Goal: Information Seeking & Learning: Learn about a topic

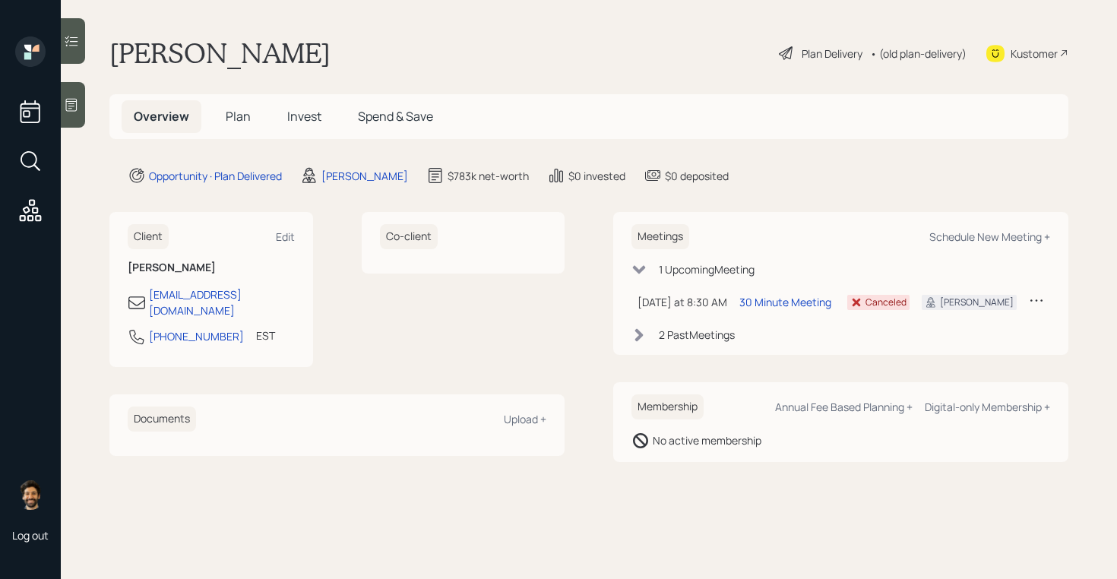
click at [929, 61] on div "Plan Delivery • (old plan-delivery)" at bounding box center [872, 52] width 191 height 33
click at [916, 53] on div "• (old plan-delivery)" at bounding box center [918, 54] width 97 height 16
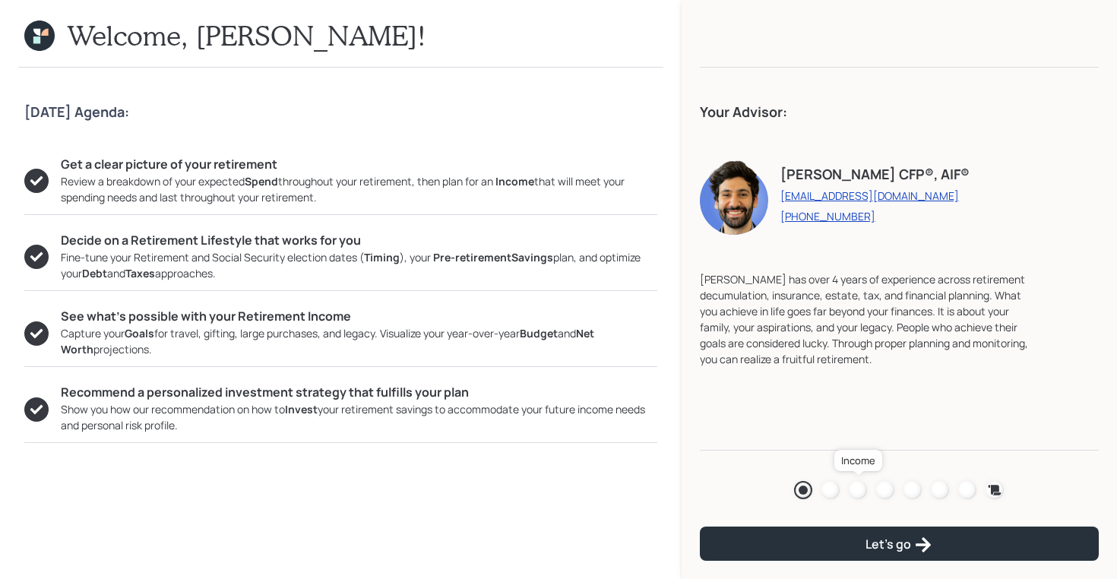
click at [858, 486] on div at bounding box center [858, 490] width 18 height 18
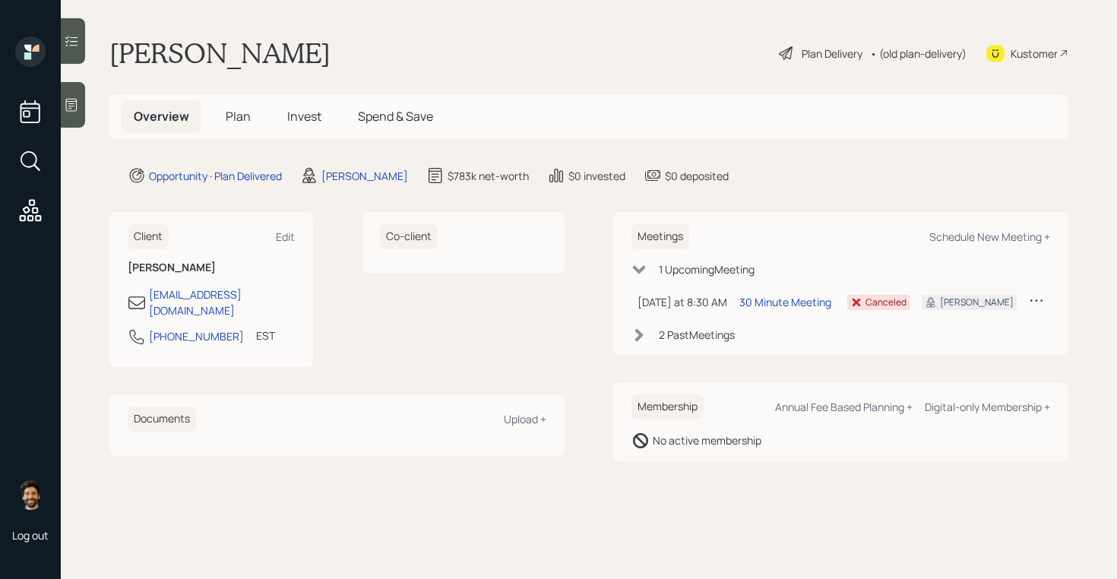
click at [926, 54] on div "• (old plan-delivery)" at bounding box center [918, 54] width 97 height 16
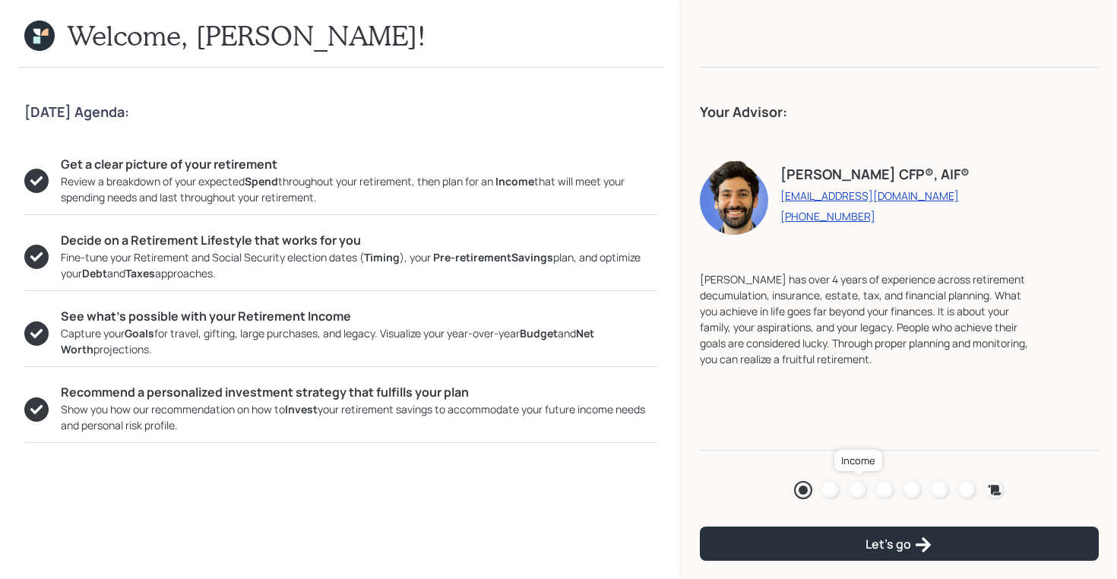
click at [858, 486] on div at bounding box center [858, 490] width 18 height 18
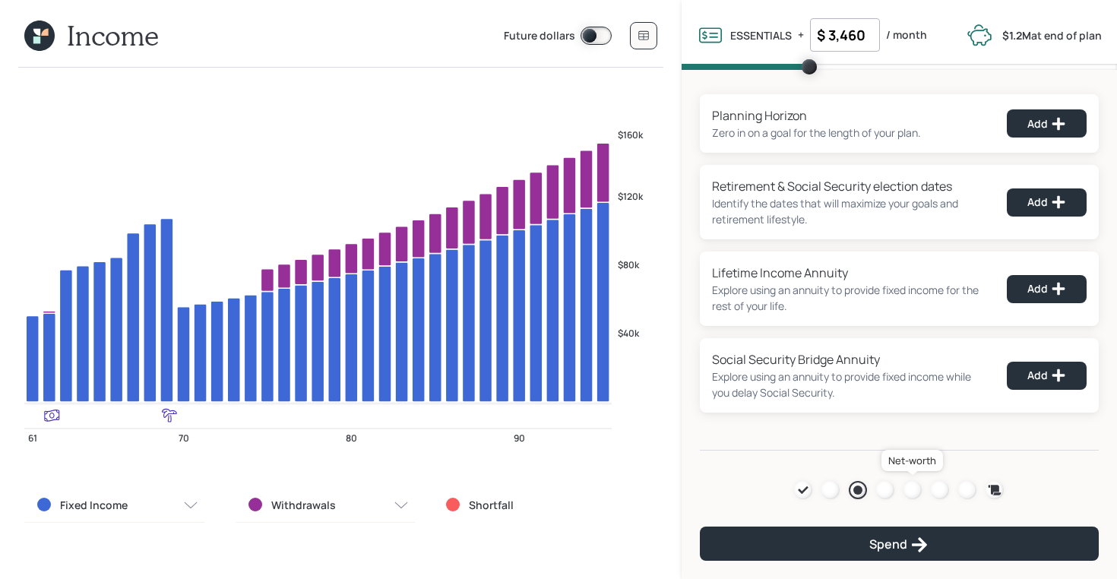
click at [914, 489] on div at bounding box center [912, 490] width 18 height 18
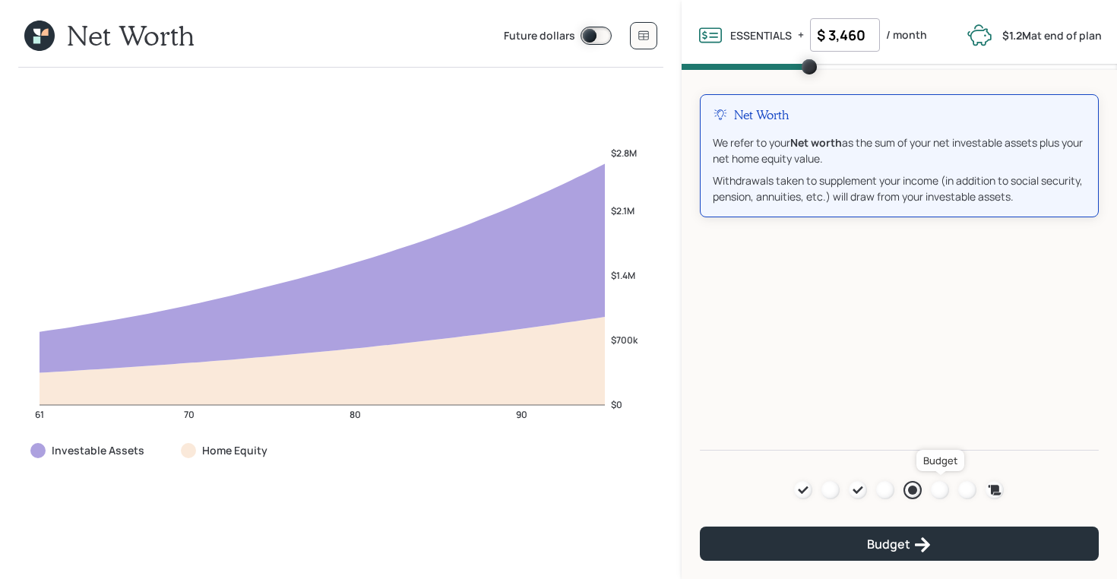
click at [938, 489] on div at bounding box center [940, 490] width 18 height 18
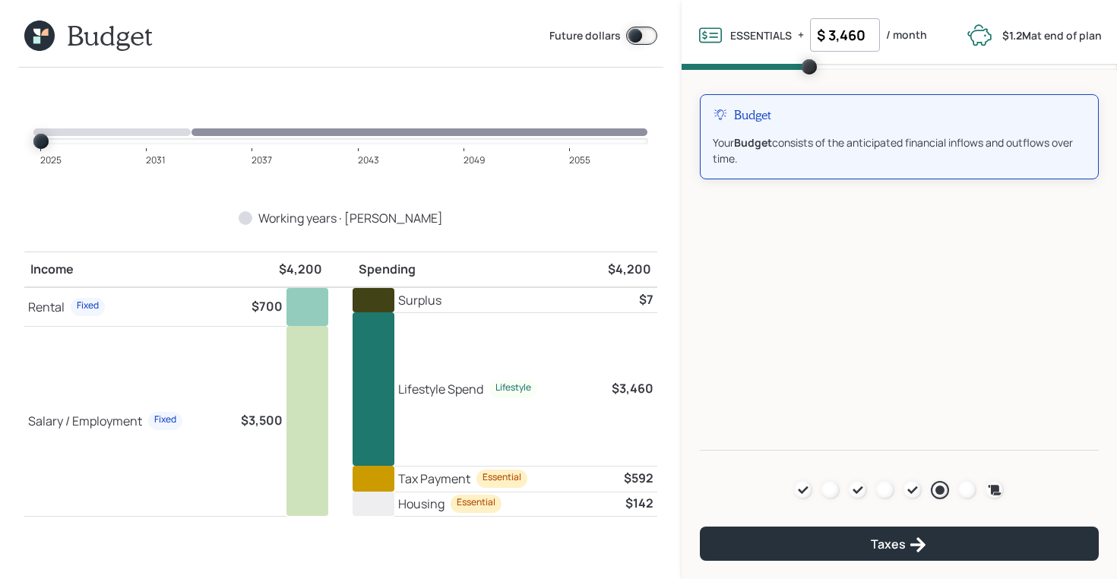
click at [42, 36] on icon at bounding box center [39, 36] width 30 height 30
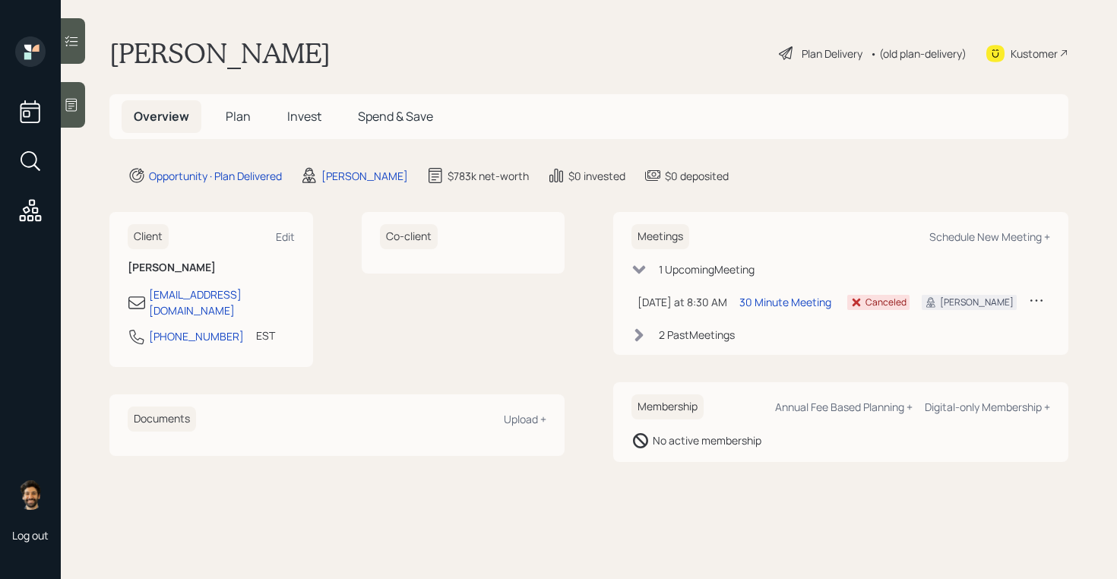
click at [943, 53] on div "• (old plan-delivery)" at bounding box center [918, 54] width 97 height 16
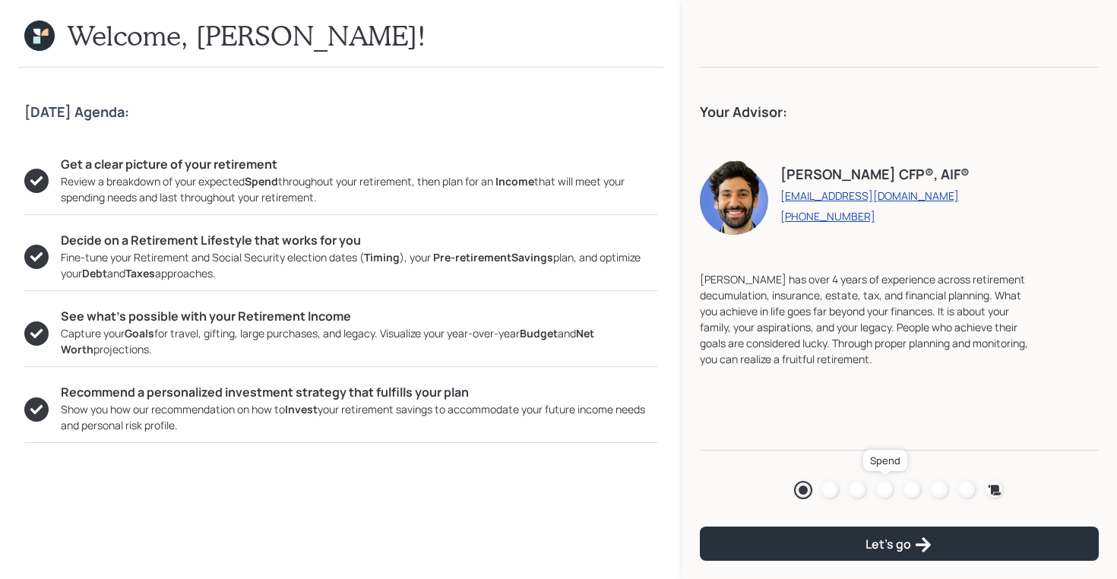
click at [884, 492] on div at bounding box center [885, 490] width 18 height 18
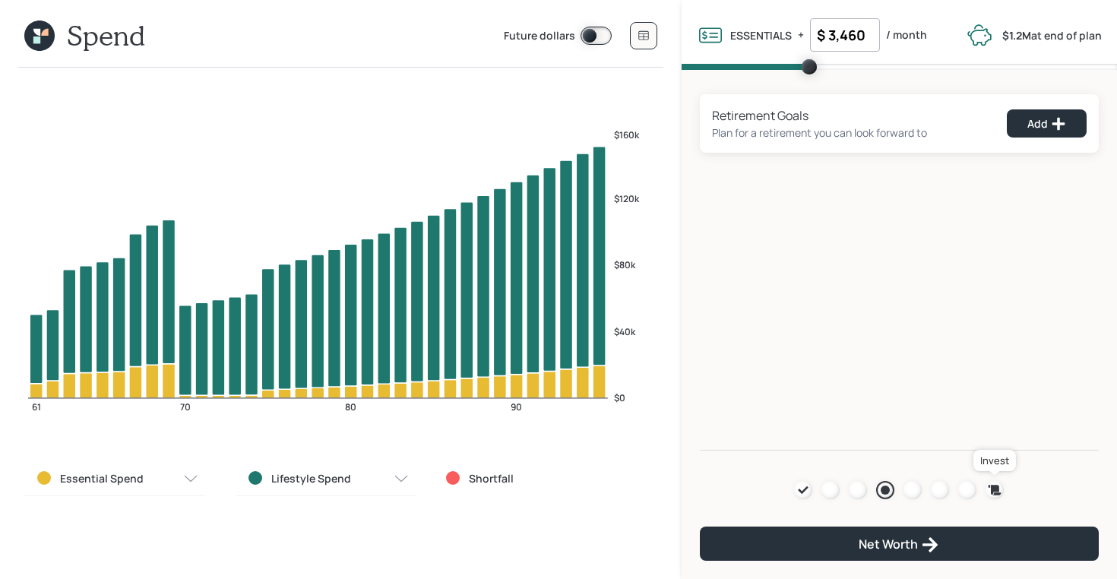
click at [996, 490] on icon at bounding box center [995, 490] width 13 height 10
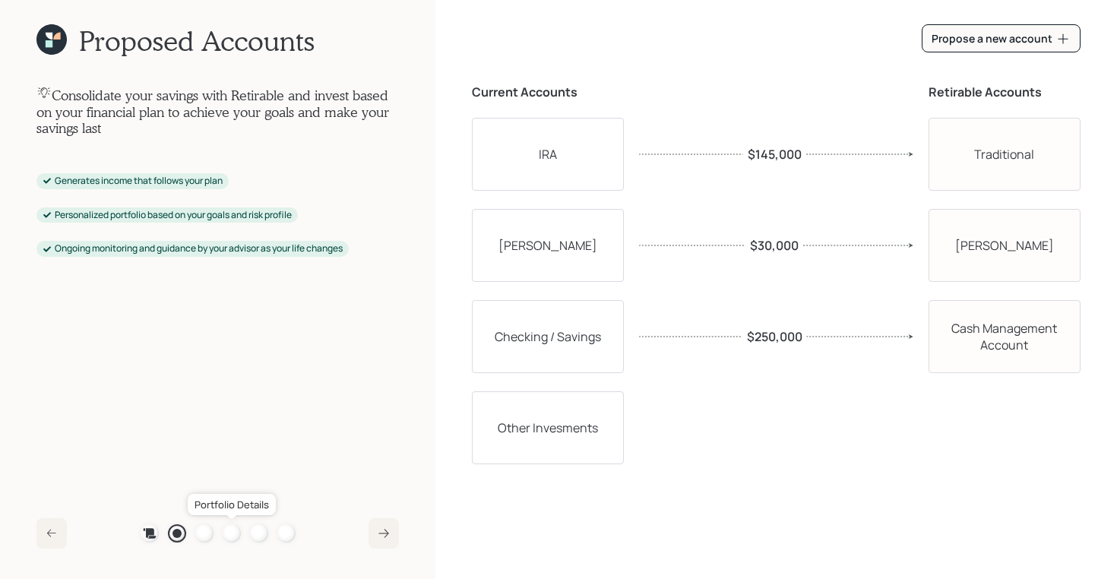
click at [230, 529] on div at bounding box center [232, 533] width 18 height 18
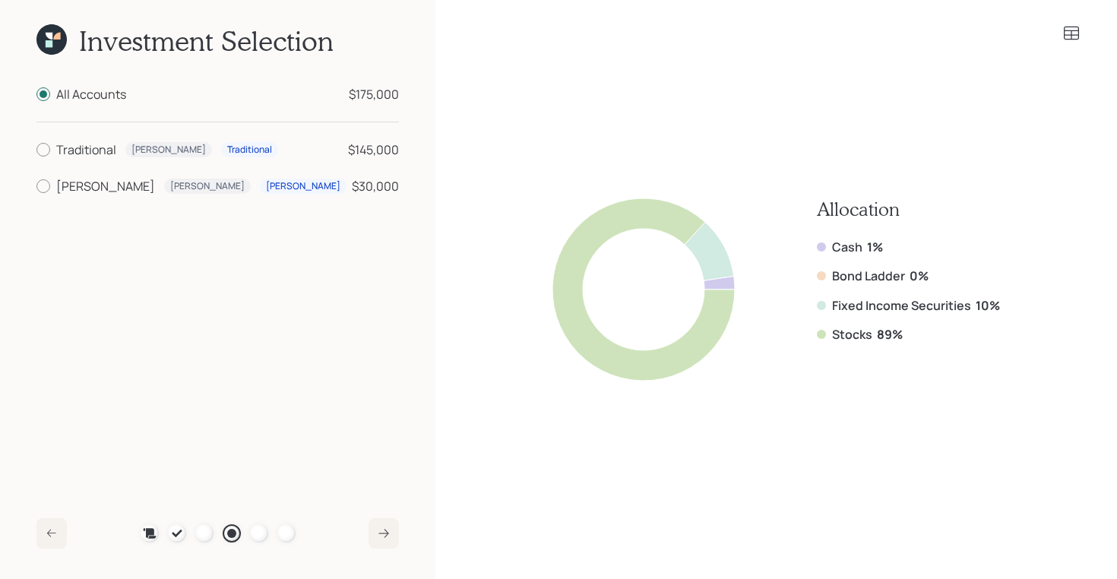
click at [53, 43] on icon at bounding box center [51, 39] width 30 height 30
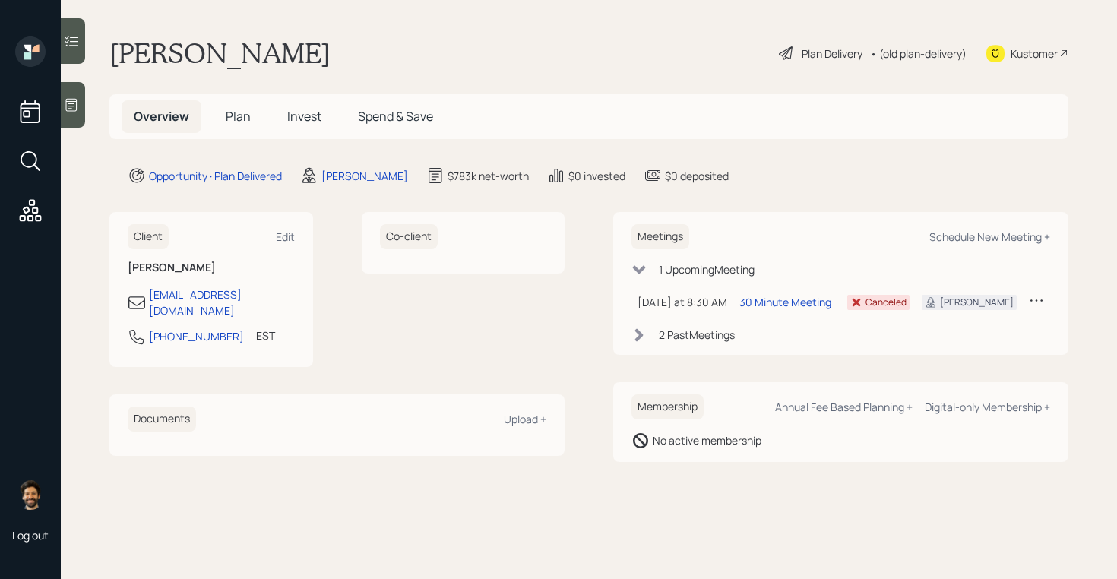
click at [248, 110] on span "Plan" at bounding box center [238, 116] width 25 height 17
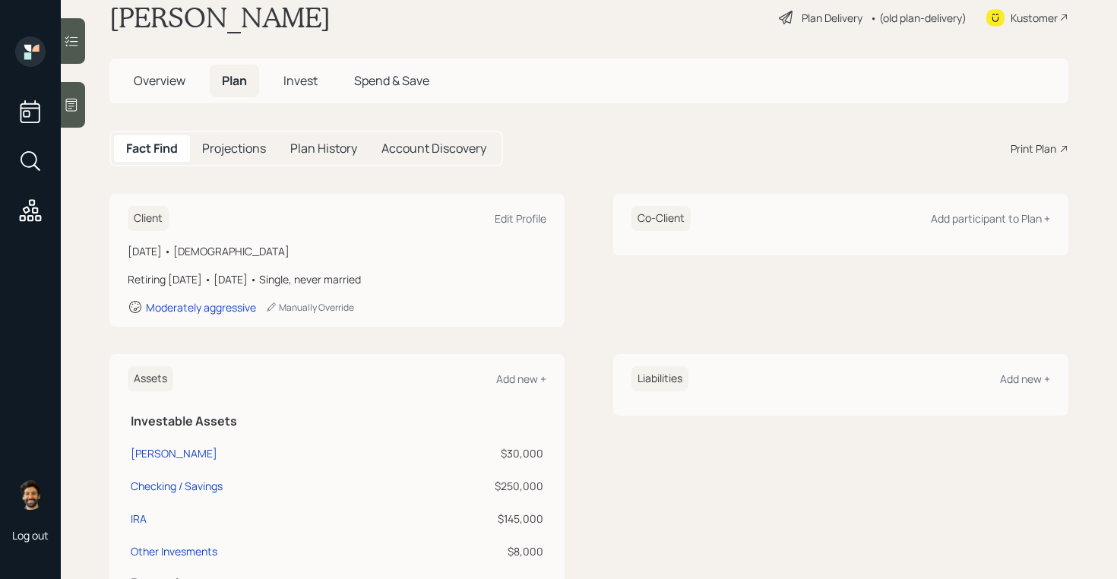
scroll to position [18, 0]
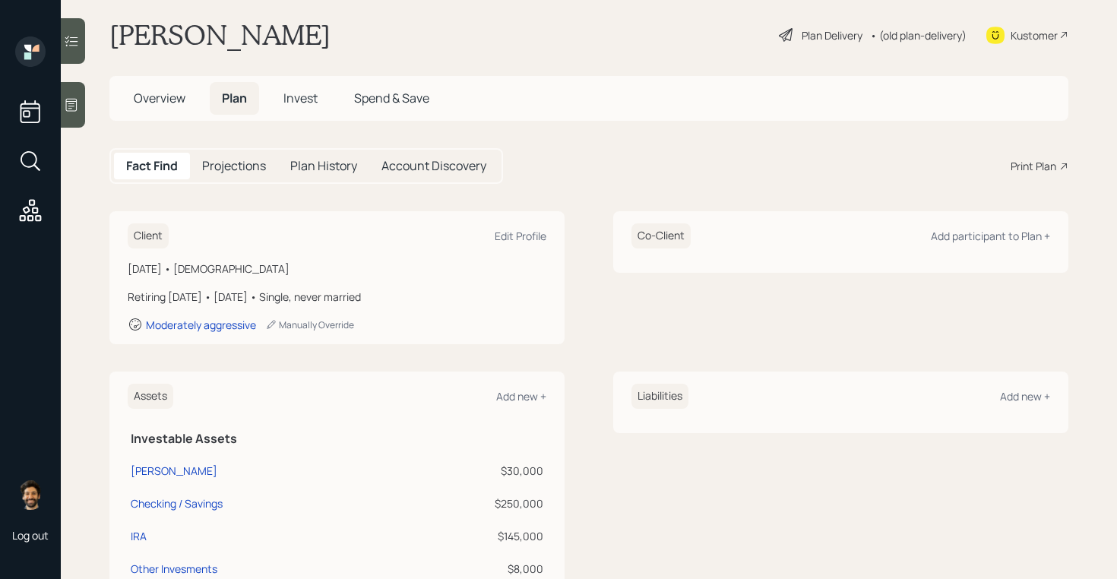
click at [900, 37] on div "• (old plan-delivery)" at bounding box center [918, 35] width 97 height 16
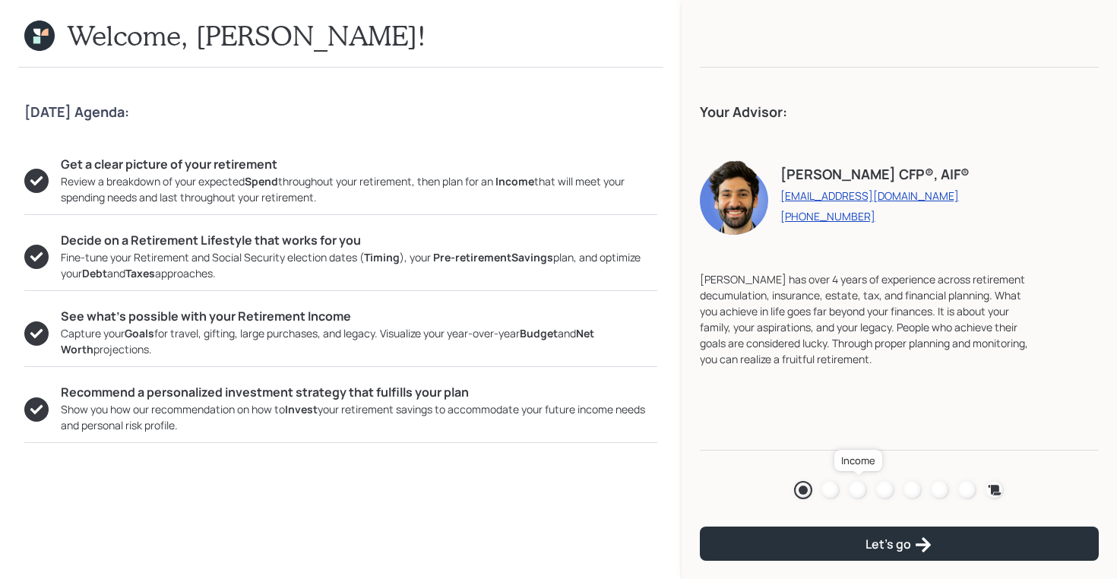
click at [861, 483] on div at bounding box center [858, 490] width 18 height 18
